Goal: Task Accomplishment & Management: Manage account settings

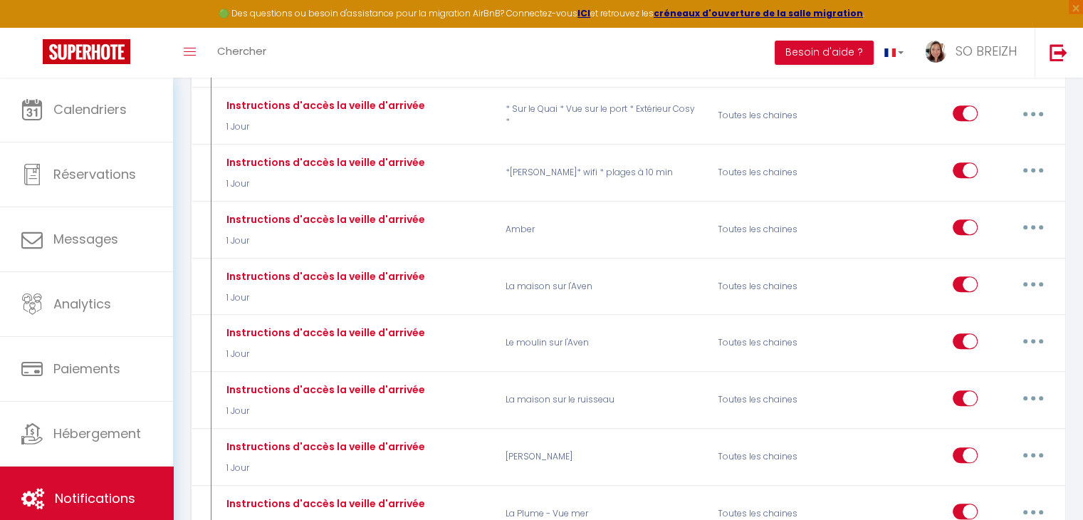
scroll to position [1282, 0]
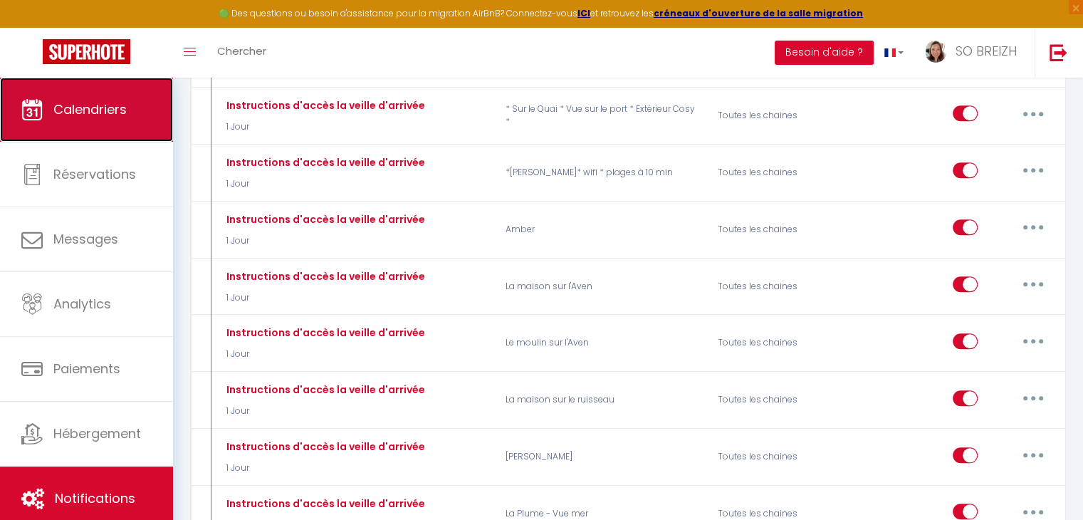
click at [111, 115] on span "Calendriers" at bounding box center [89, 109] width 73 height 18
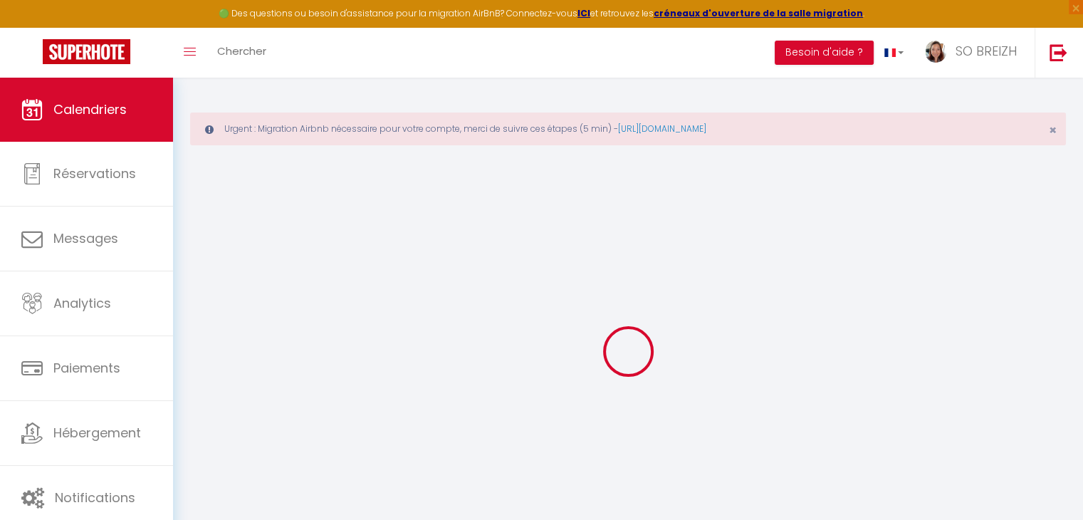
select select
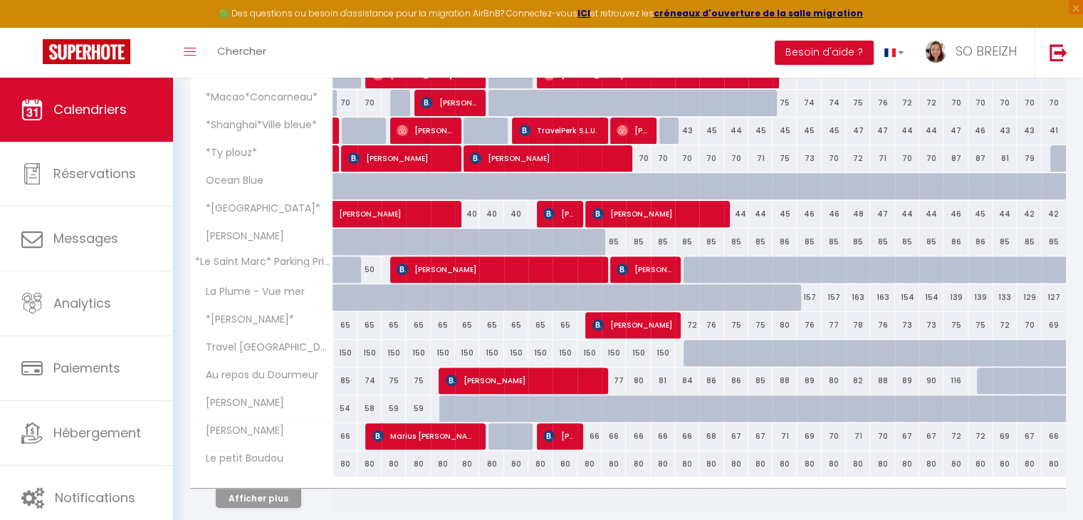
scroll to position [498, 0]
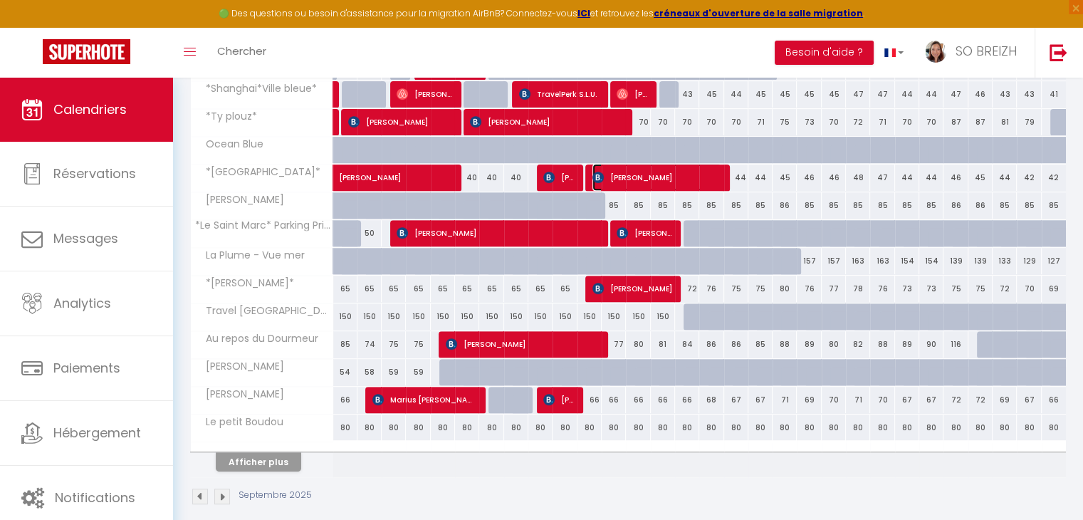
click at [663, 180] on span "olivier boulet" at bounding box center [656, 177] width 129 height 27
select select "OK"
select select "KO"
select select "1"
select select "0"
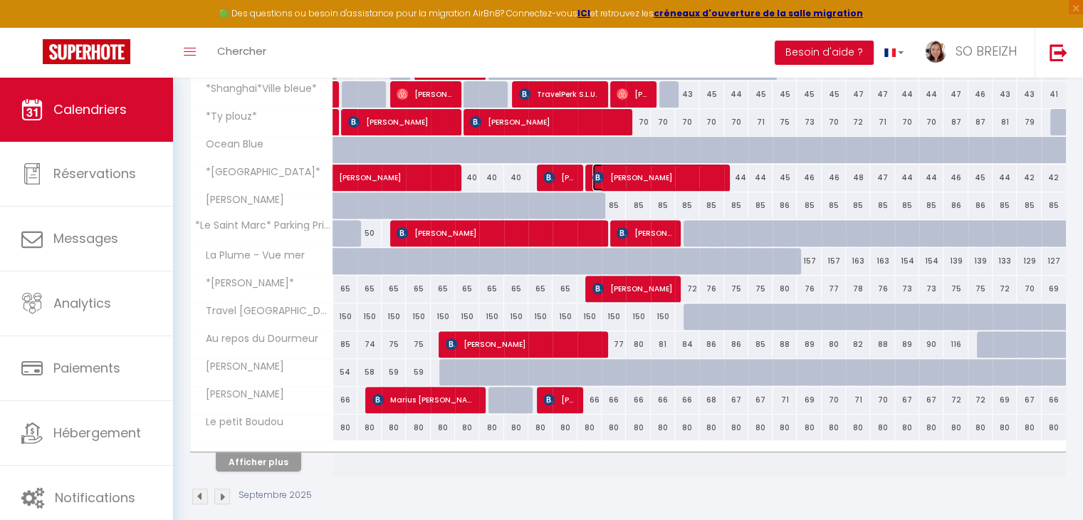
select select "1"
select select
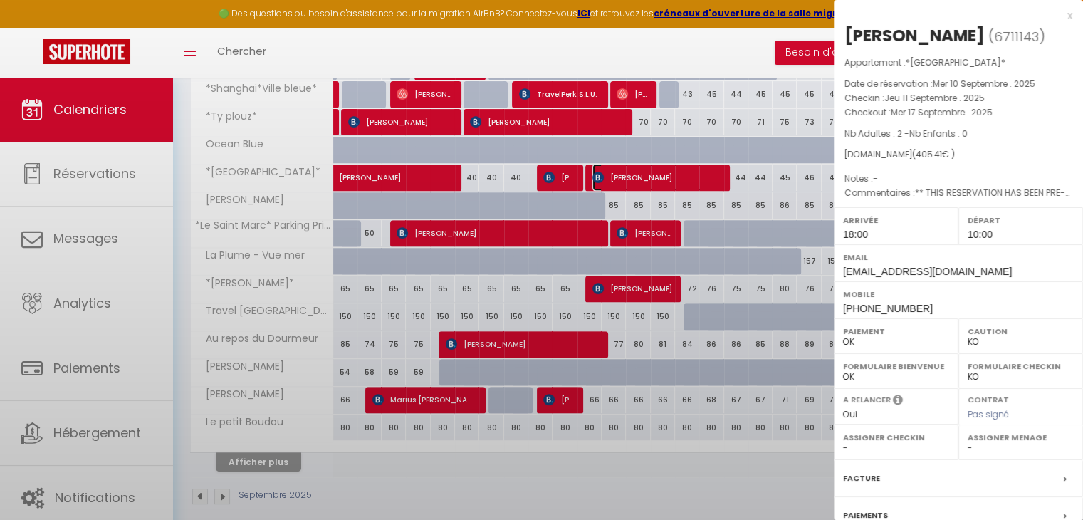
select select "25704"
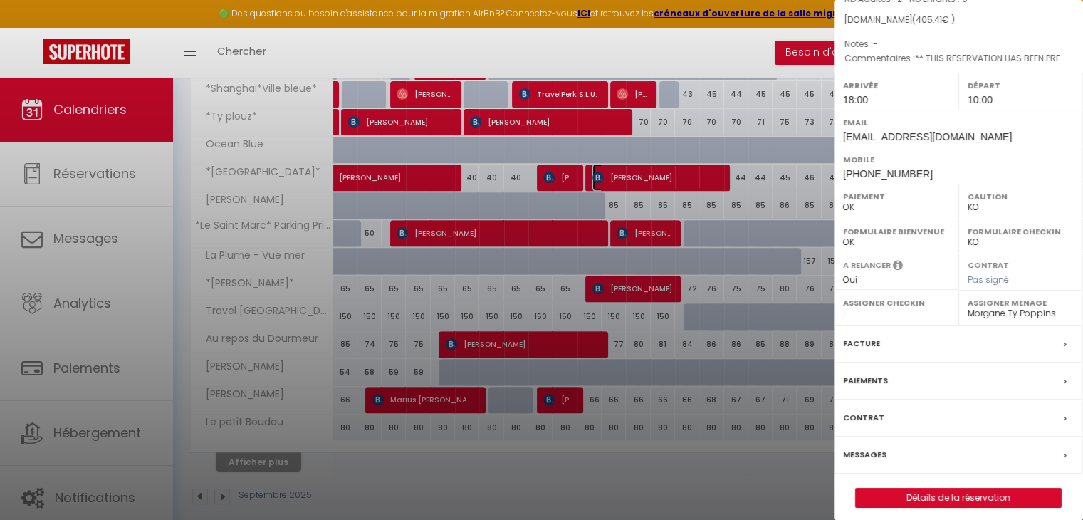
scroll to position [142, 0]
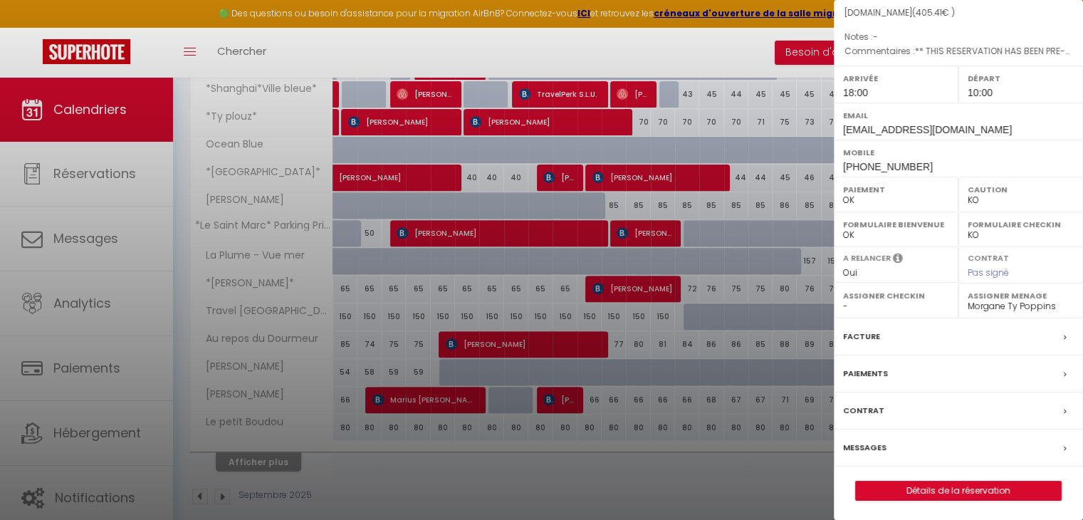
click at [871, 445] on label "Messages" at bounding box center [864, 447] width 43 height 15
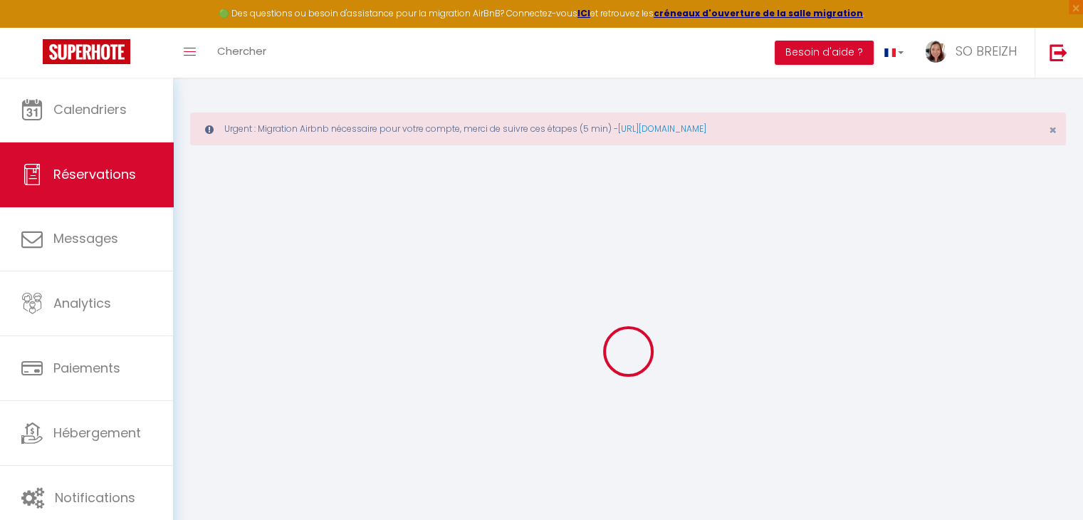
select select
checkbox input "false"
type textarea "** THIS RESERVATION HAS BEEN PRE-PAID ** BOOKING NOTE : Payment charge is EUR 5…"
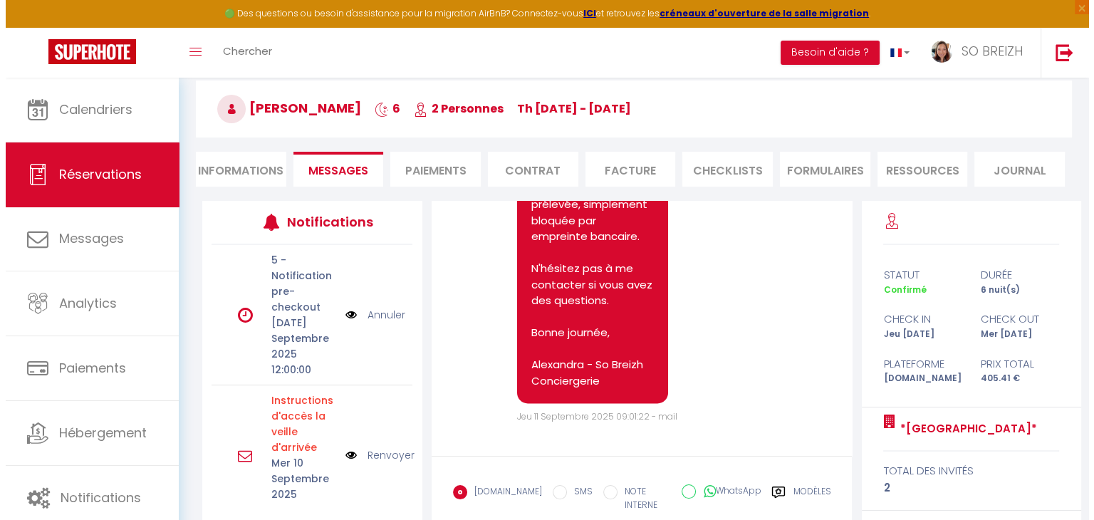
scroll to position [214, 0]
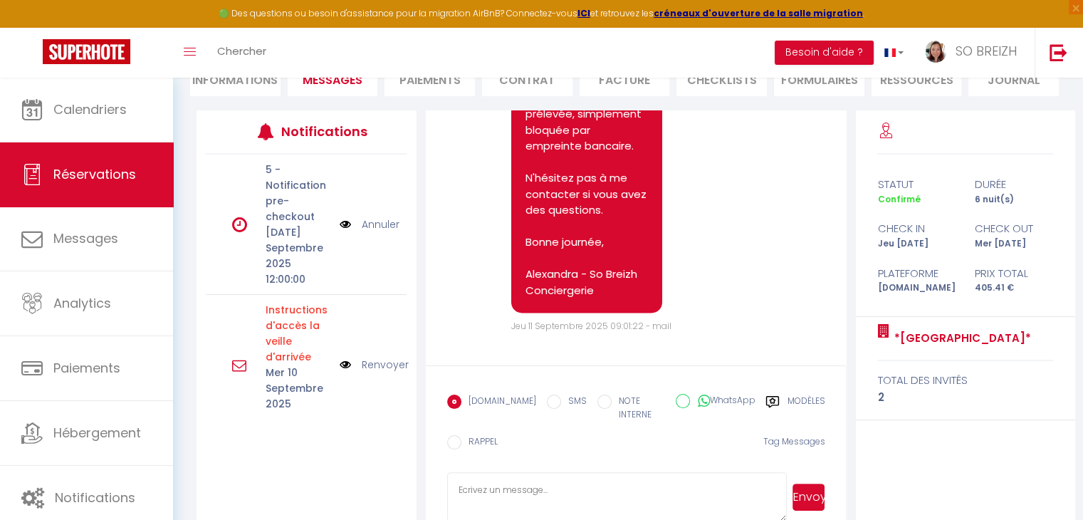
click at [340, 365] on img at bounding box center [345, 365] width 11 height 16
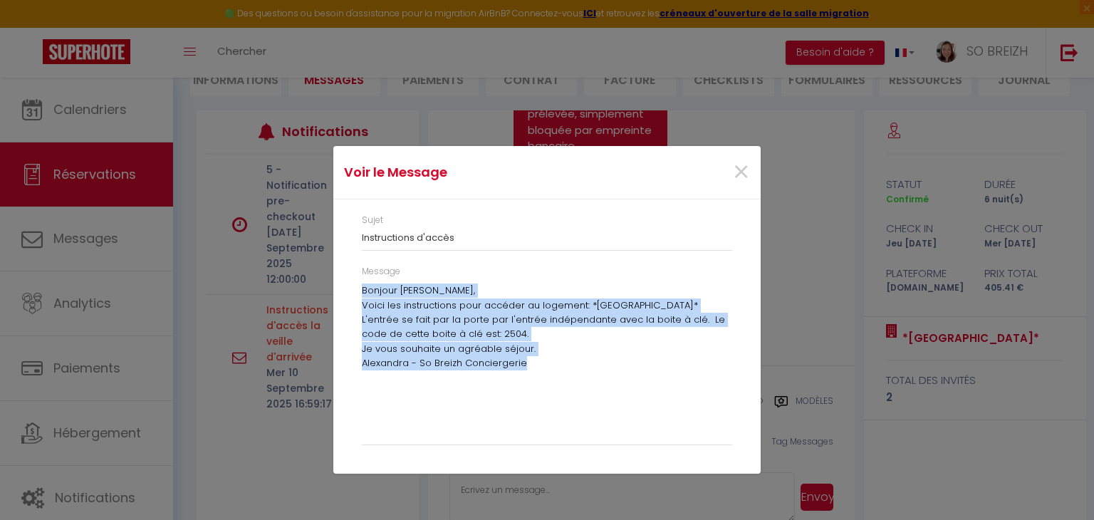
drag, startPoint x: 362, startPoint y: 289, endPoint x: 540, endPoint y: 369, distance: 195.0
click at [540, 369] on div "Bonjour olivier, Voici les instructions pour accéder au logement: *Hong Kong* L…" at bounding box center [547, 360] width 370 height 154
copy div "Bonjour olivier, Voici les instructions pour accéder au logement: *Hong Kong* L…"
click at [743, 172] on span "×" at bounding box center [741, 172] width 18 height 43
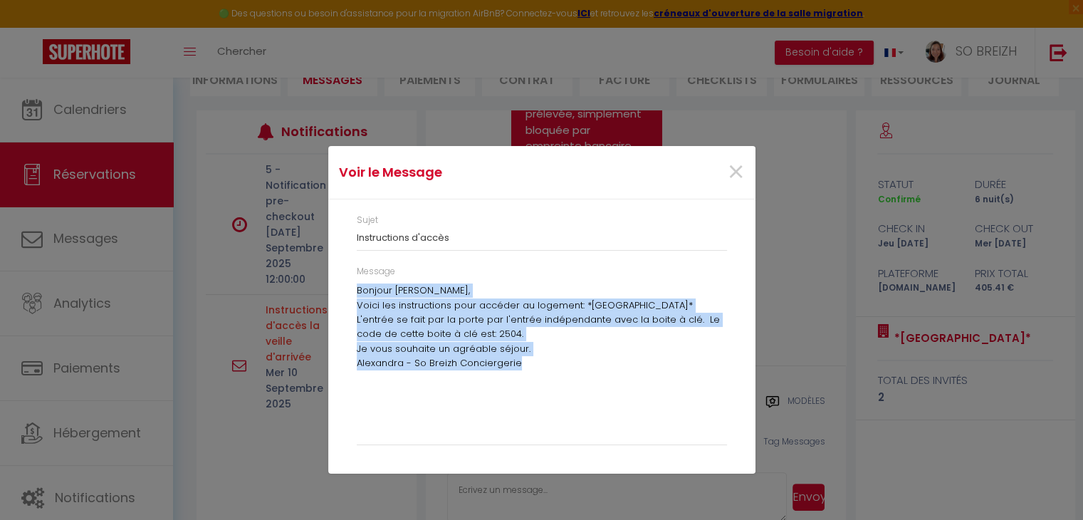
scroll to position [2304, 0]
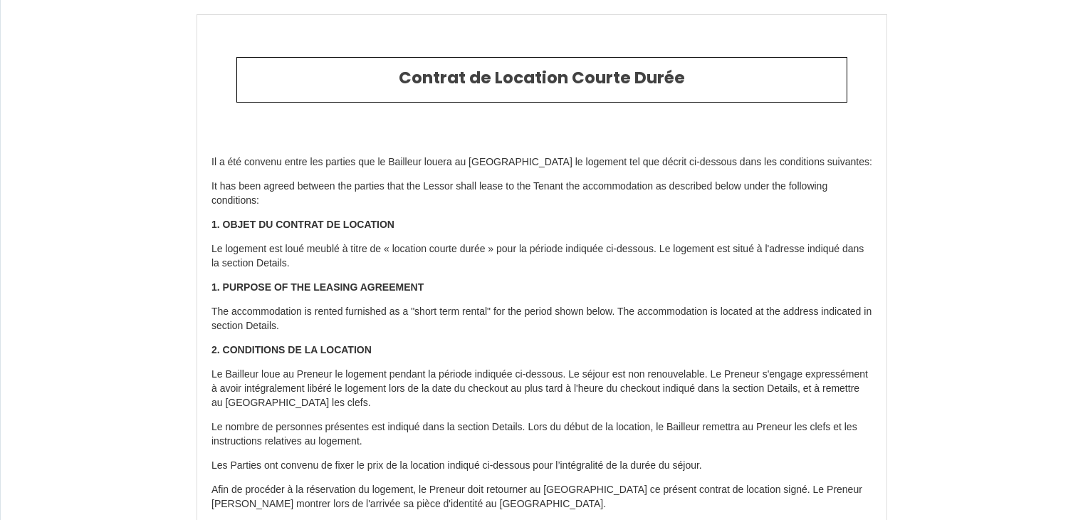
scroll to position [2799, 0]
